Goal: Transaction & Acquisition: Purchase product/service

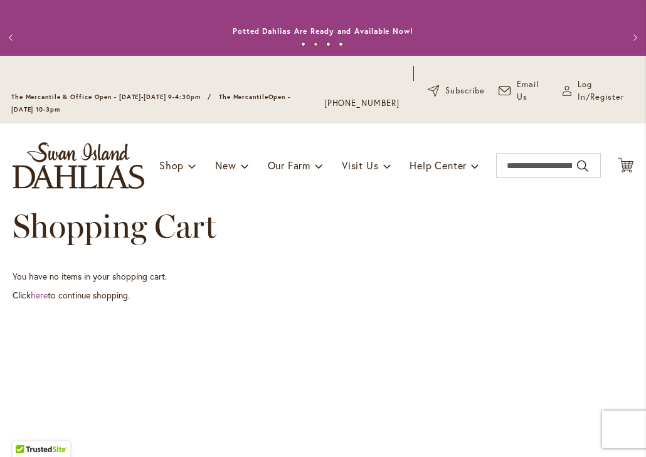
scroll to position [7, 0]
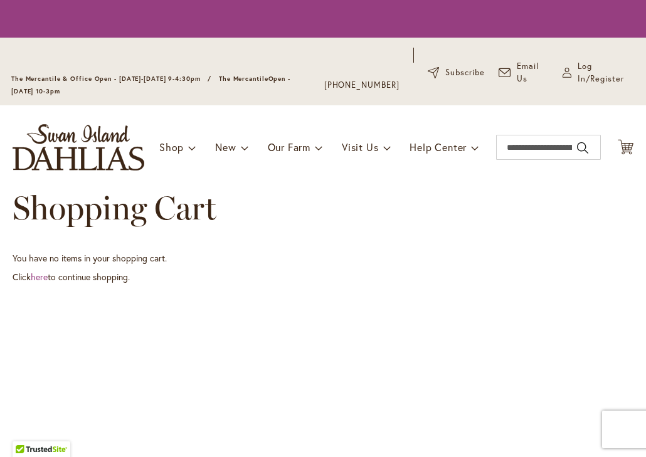
scroll to position [3, 0]
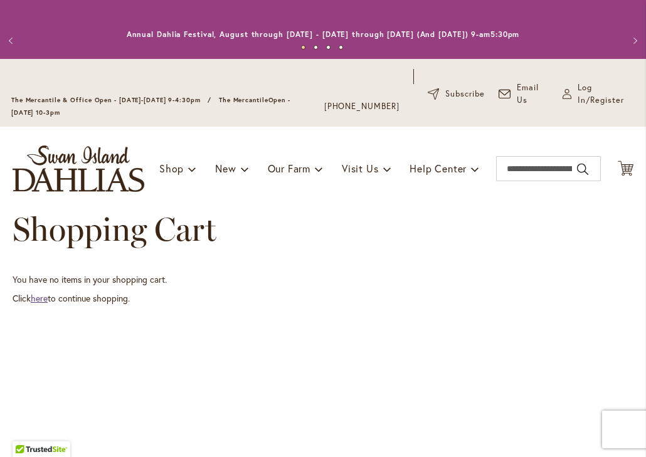
click at [46, 299] on link "here" at bounding box center [39, 298] width 17 height 12
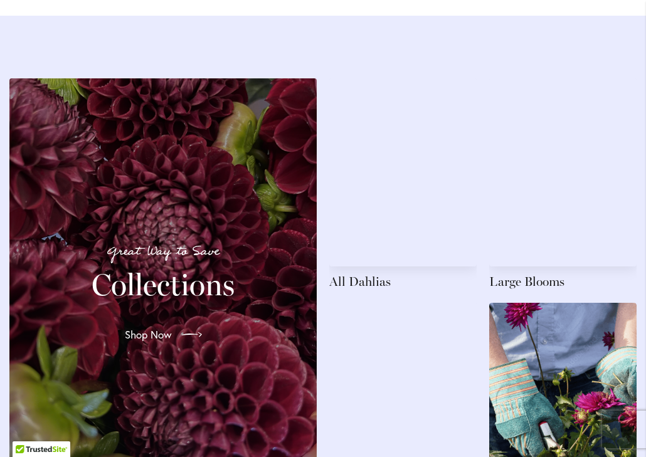
scroll to position [1995, 0]
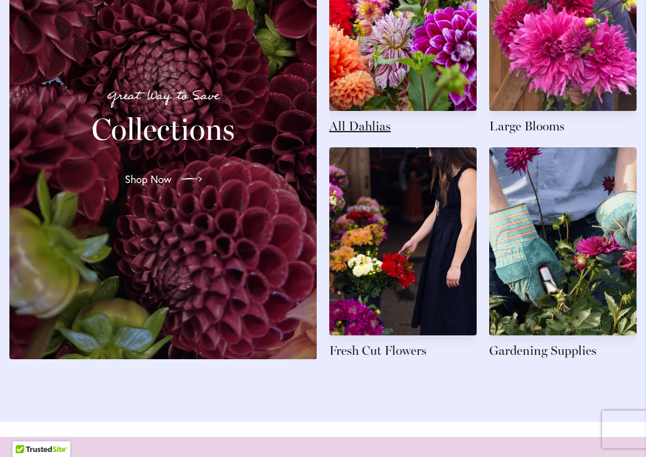
click at [374, 65] on link at bounding box center [402, 29] width 147 height 212
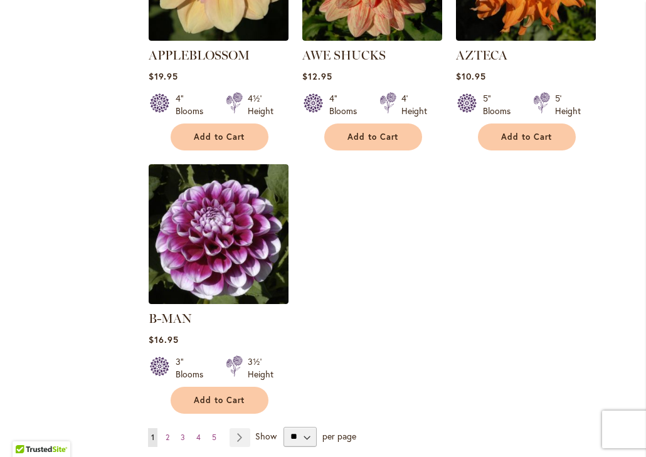
scroll to position [1563, 0]
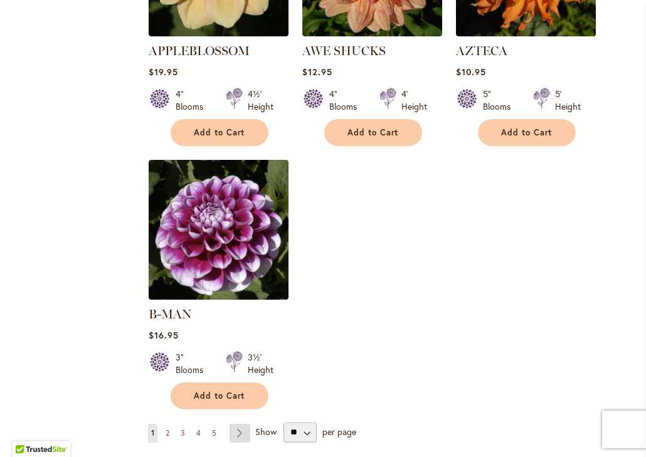
click at [242, 424] on link "Page Next" at bounding box center [240, 433] width 21 height 19
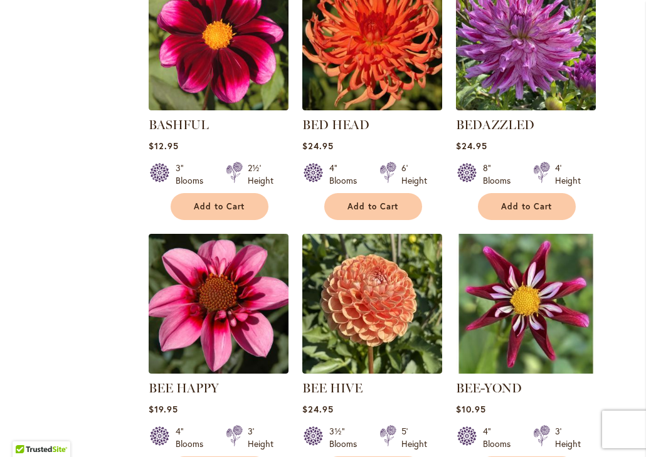
scroll to position [952, 0]
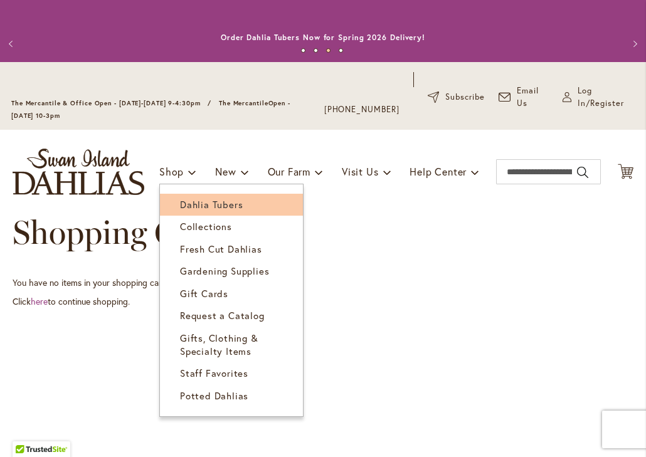
click at [180, 198] on span "Dahlia Tubers" at bounding box center [211, 204] width 63 height 13
